Goal: Use online tool/utility: Utilize a website feature to perform a specific function

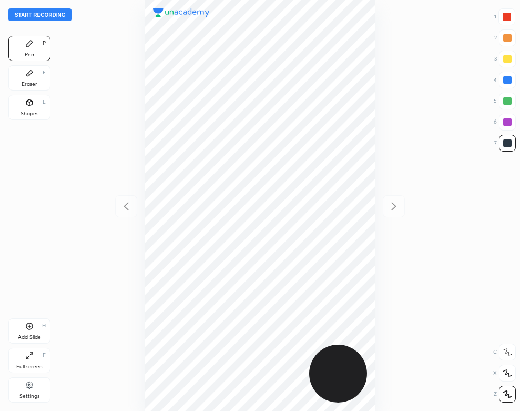
scroll to position [411, 352]
click at [48, 14] on button "Start recording" at bounding box center [39, 14] width 63 height 13
click at [25, 79] on div "Eraser E" at bounding box center [29, 77] width 42 height 25
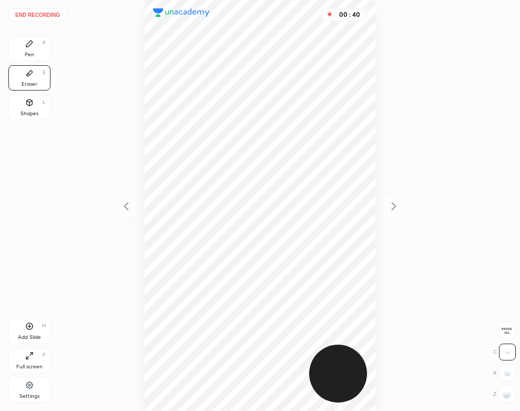
click at [38, 46] on div "Pen P" at bounding box center [29, 48] width 42 height 25
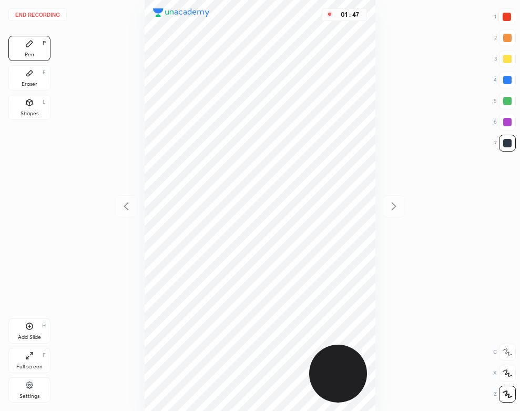
click at [34, 333] on div "Add Slide H" at bounding box center [29, 330] width 42 height 25
click at [120, 201] on icon at bounding box center [126, 206] width 13 height 13
click at [397, 208] on icon at bounding box center [394, 206] width 13 height 13
click at [120, 208] on icon at bounding box center [126, 206] width 13 height 13
click at [398, 205] on icon at bounding box center [394, 206] width 13 height 13
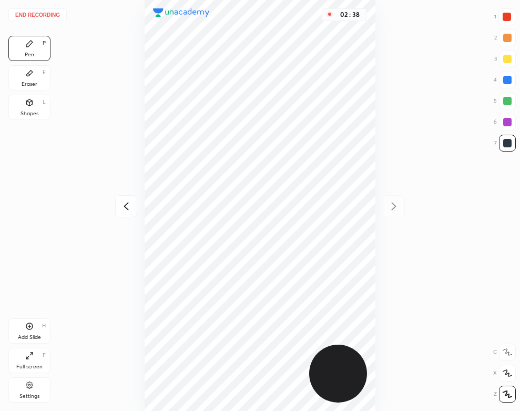
click at [21, 73] on div "Eraser E" at bounding box center [29, 77] width 42 height 25
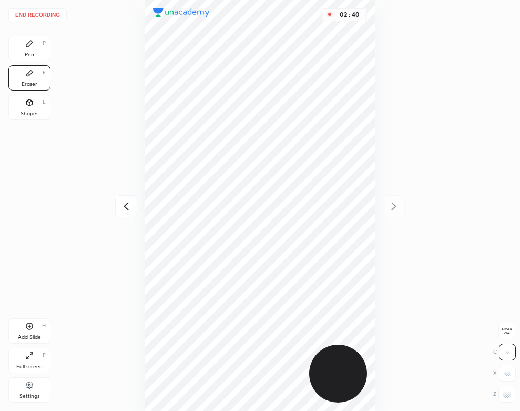
click at [44, 60] on div "Pen P" at bounding box center [29, 48] width 42 height 25
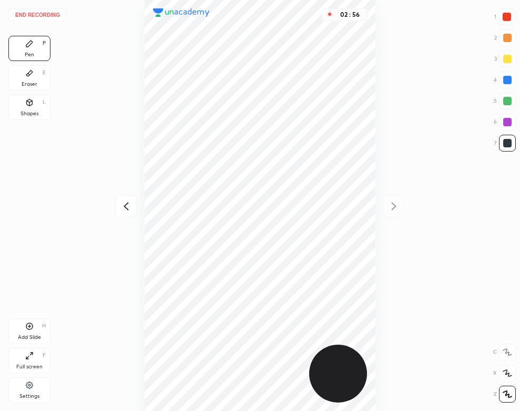
click at [124, 209] on icon at bounding box center [126, 206] width 13 height 13
click at [388, 211] on icon at bounding box center [394, 206] width 13 height 13
click at [124, 204] on icon at bounding box center [126, 206] width 13 height 13
click at [392, 204] on icon at bounding box center [394, 206] width 13 height 13
click at [48, 15] on button "End recording" at bounding box center [37, 14] width 58 height 13
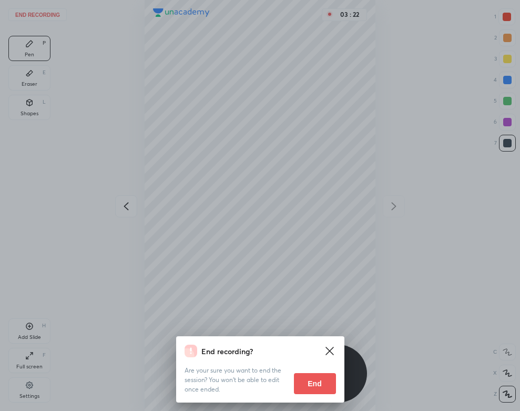
click at [312, 382] on button "End" at bounding box center [315, 383] width 42 height 21
